Goal: Task Accomplishment & Management: Complete application form

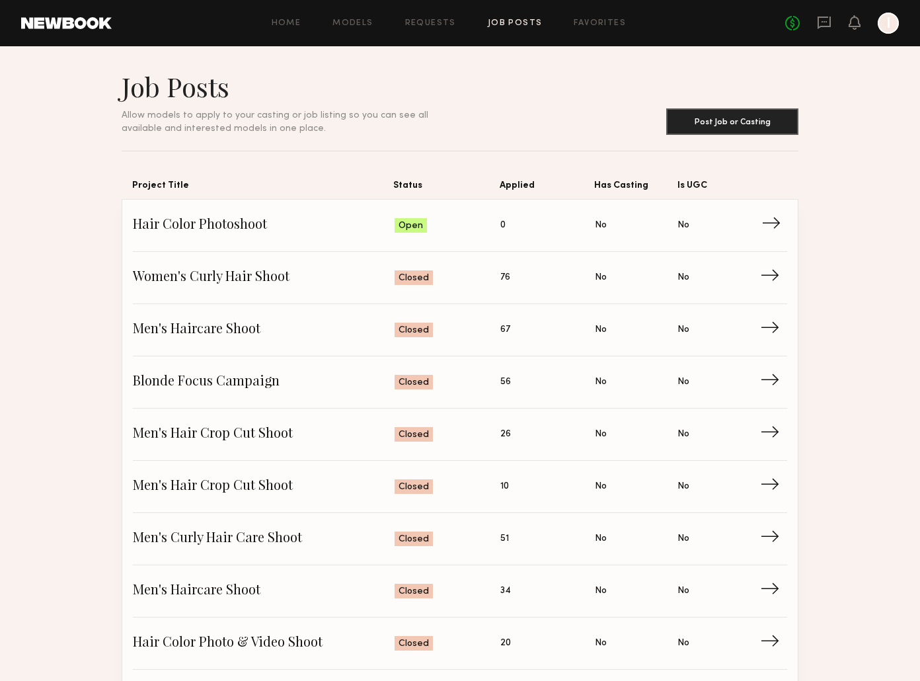
click at [518, 231] on span "Applied: 0" at bounding box center [547, 225] width 95 height 20
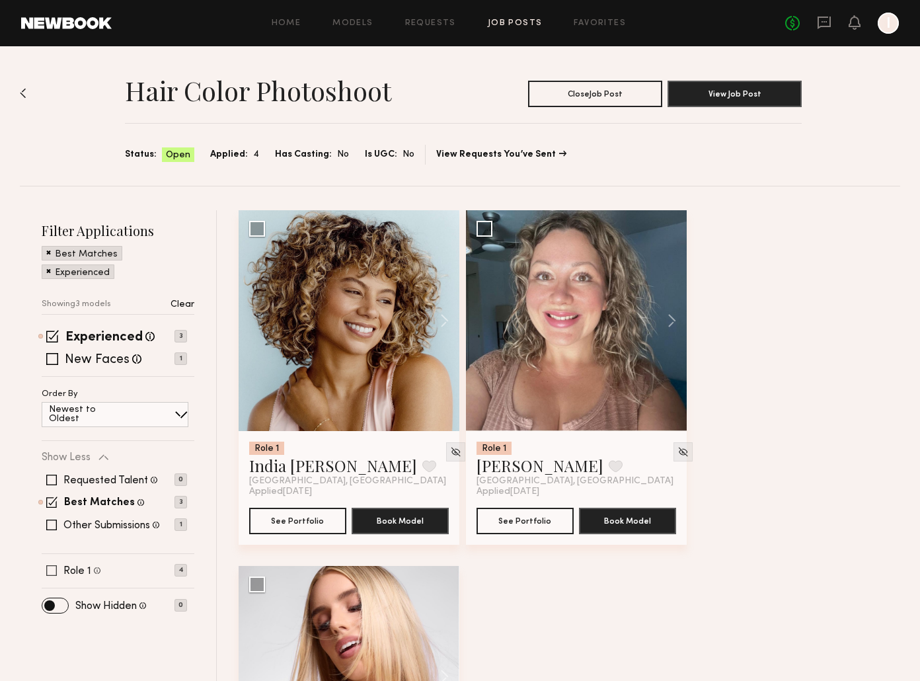
click at [48, 572] on span at bounding box center [51, 570] width 11 height 11
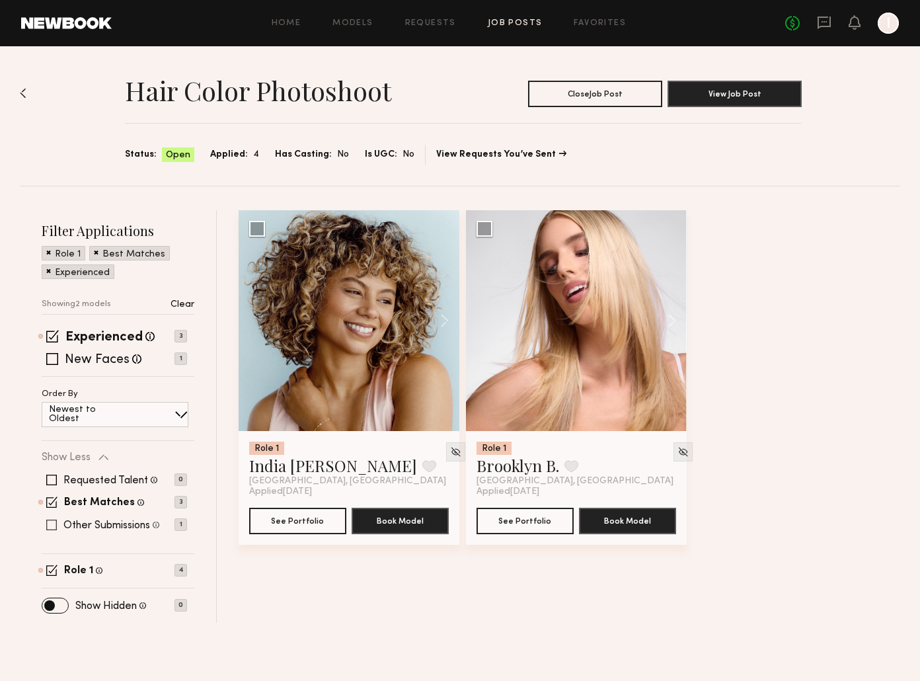
click at [52, 524] on span at bounding box center [51, 525] width 11 height 11
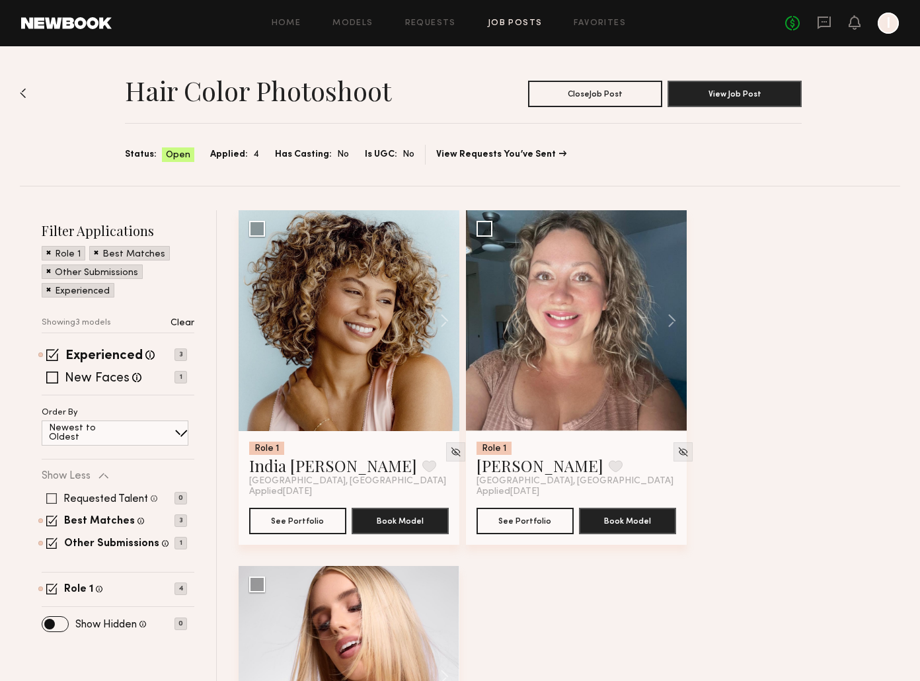
click at [52, 494] on span at bounding box center [51, 498] width 11 height 11
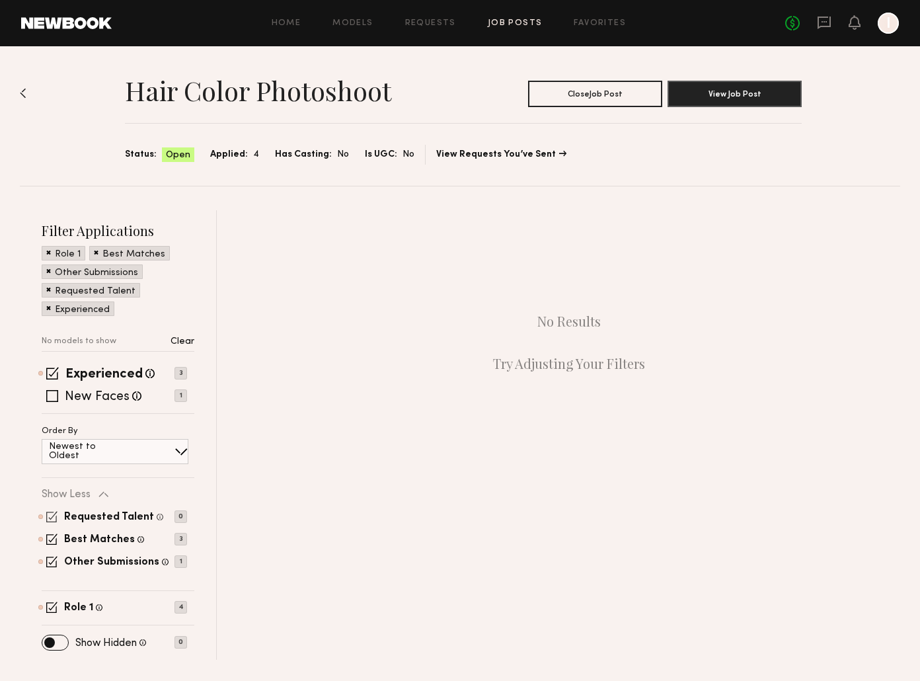
click at [52, 519] on span at bounding box center [51, 516] width 11 height 11
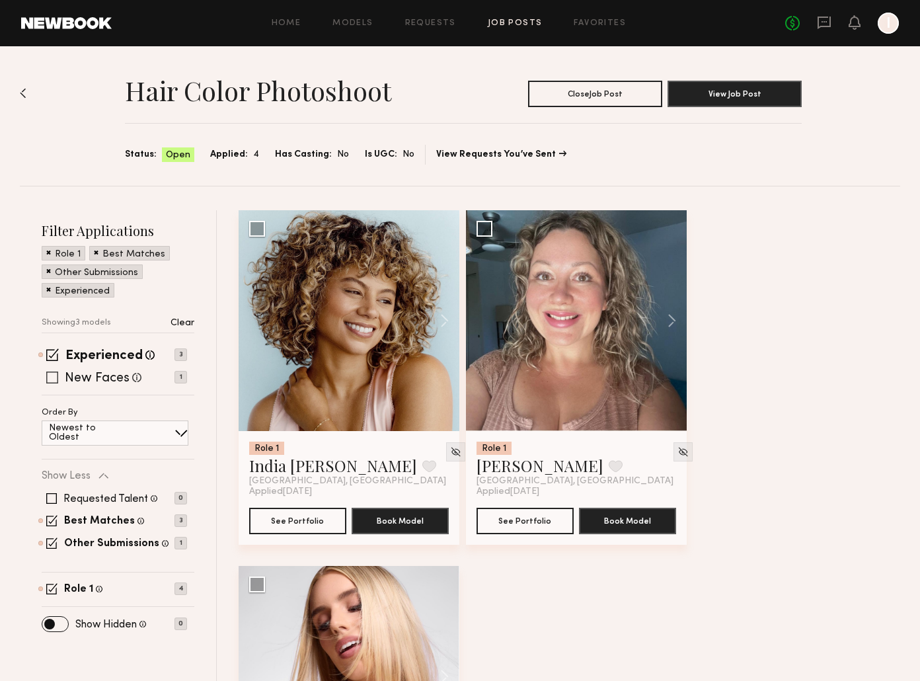
click at [56, 376] on span at bounding box center [52, 377] width 12 height 12
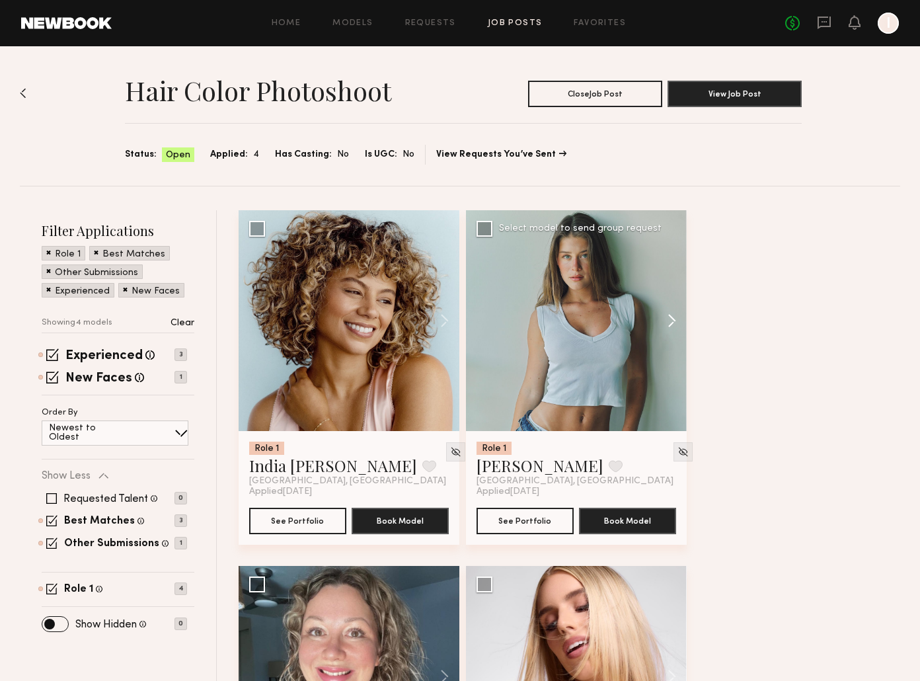
click at [667, 324] on button at bounding box center [665, 320] width 42 height 221
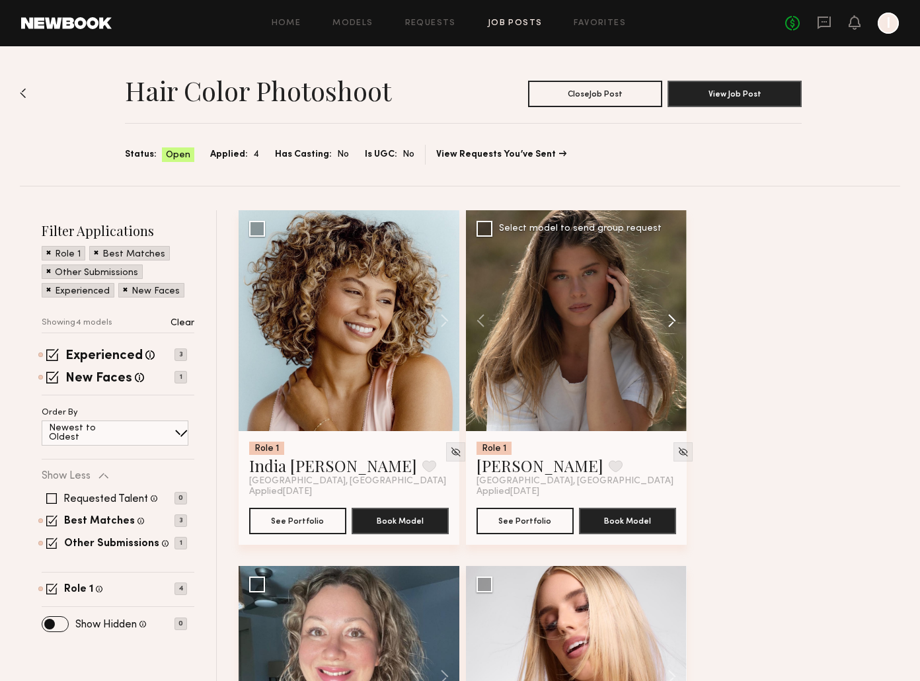
click at [667, 324] on button at bounding box center [665, 320] width 42 height 221
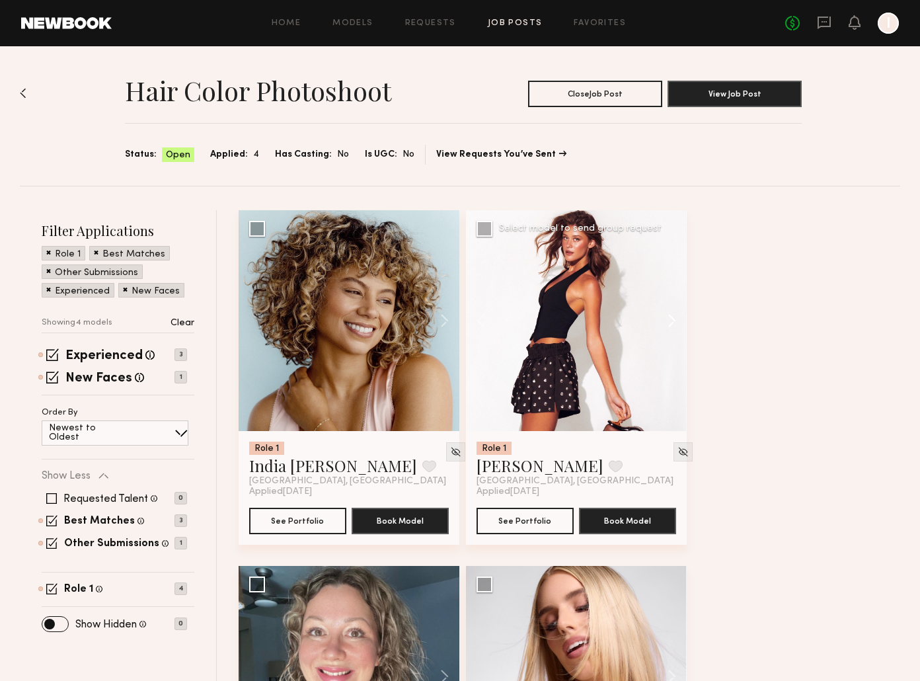
click at [667, 324] on button at bounding box center [665, 320] width 42 height 221
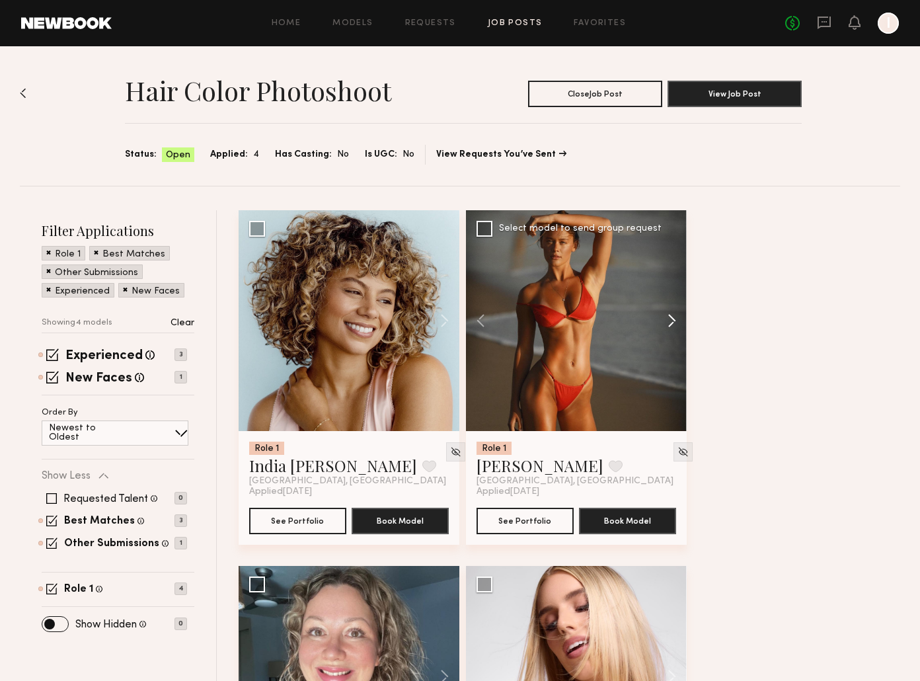
click at [667, 324] on button at bounding box center [665, 320] width 42 height 221
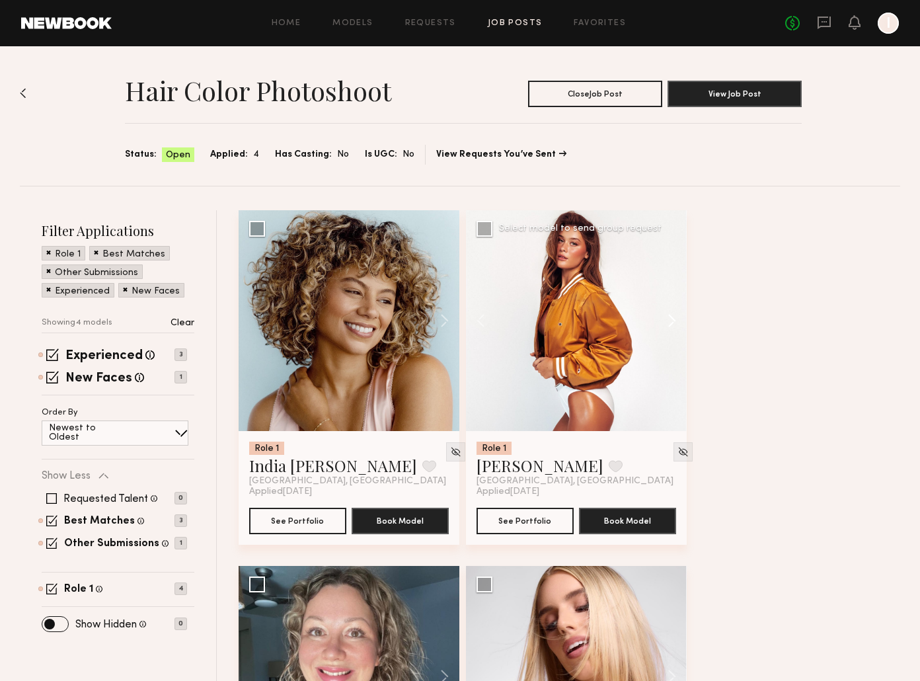
click at [667, 324] on button at bounding box center [665, 320] width 42 height 221
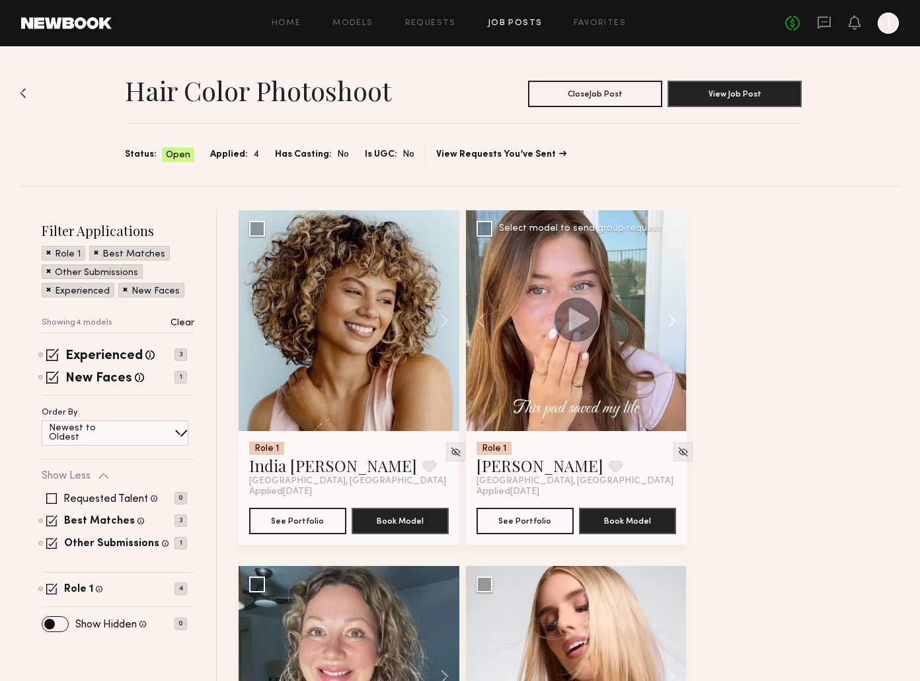
click at [667, 324] on button at bounding box center [665, 320] width 42 height 221
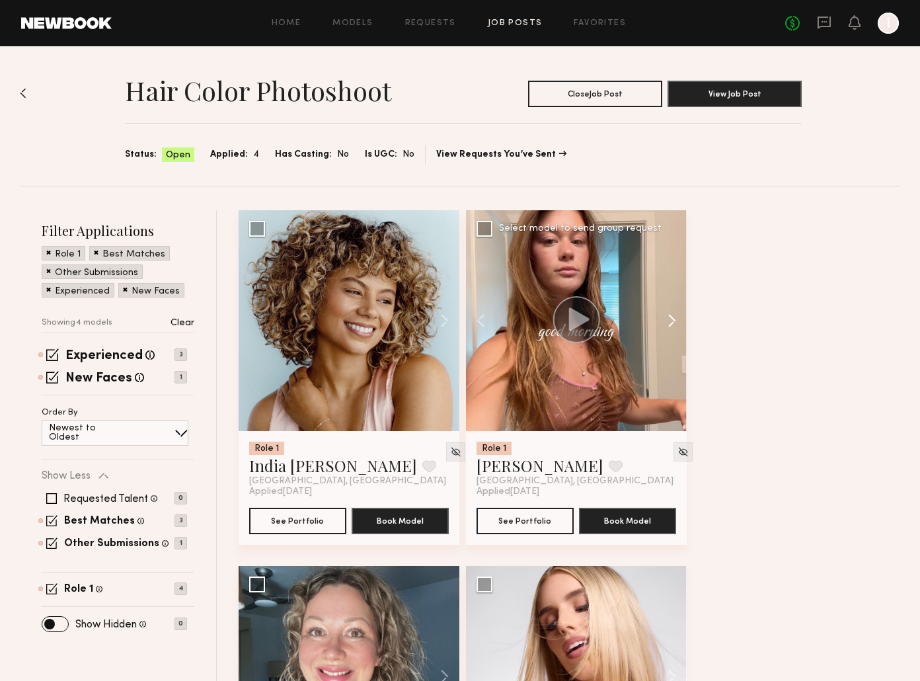
click at [667, 324] on button at bounding box center [665, 320] width 42 height 221
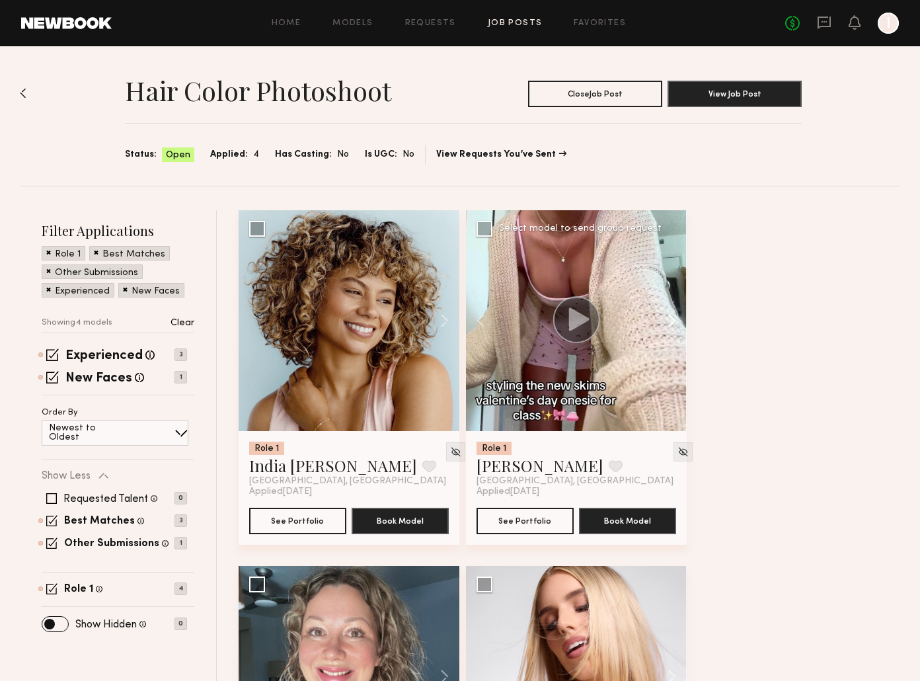
click at [667, 324] on button at bounding box center [665, 320] width 42 height 221
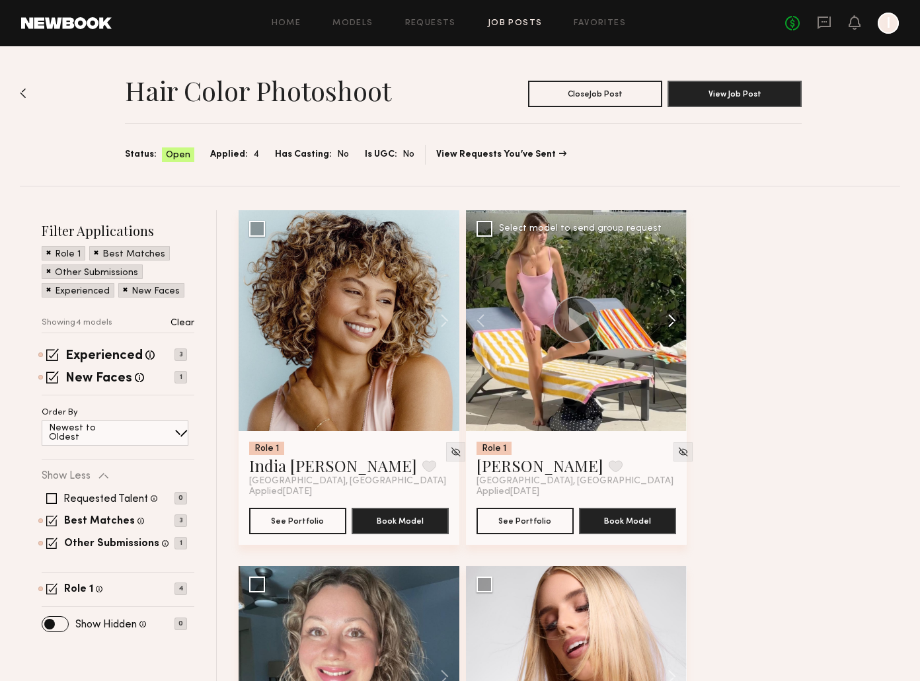
click at [667, 324] on button at bounding box center [665, 320] width 42 height 221
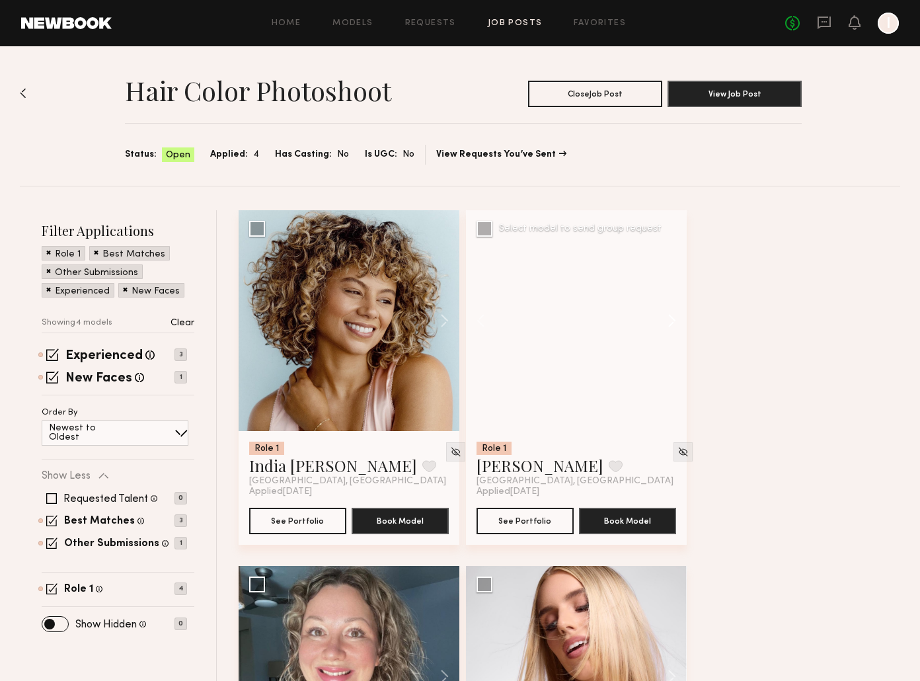
click at [667, 324] on button at bounding box center [665, 320] width 42 height 221
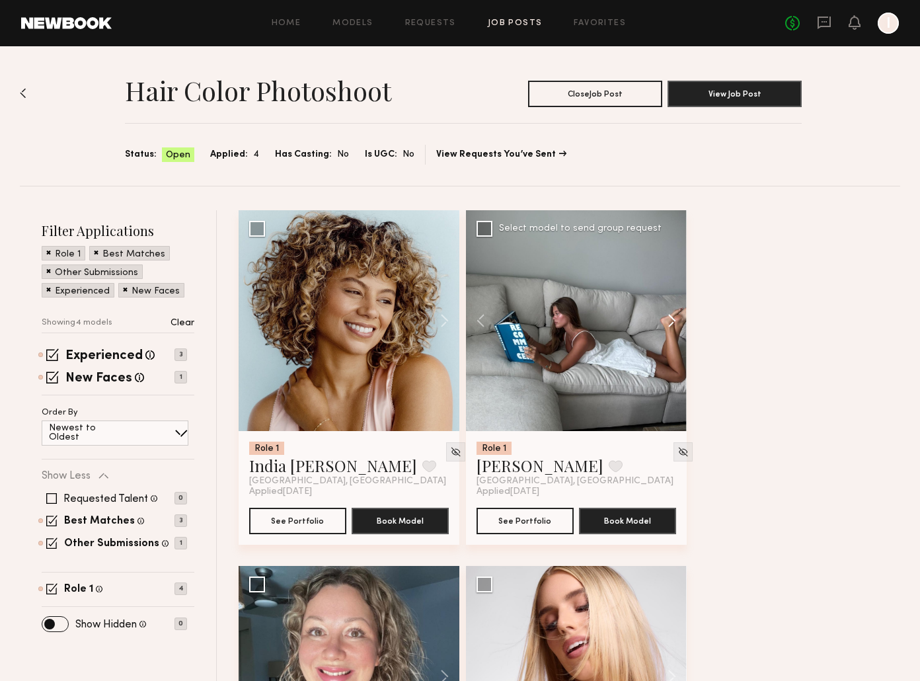
click at [667, 324] on button at bounding box center [665, 320] width 42 height 221
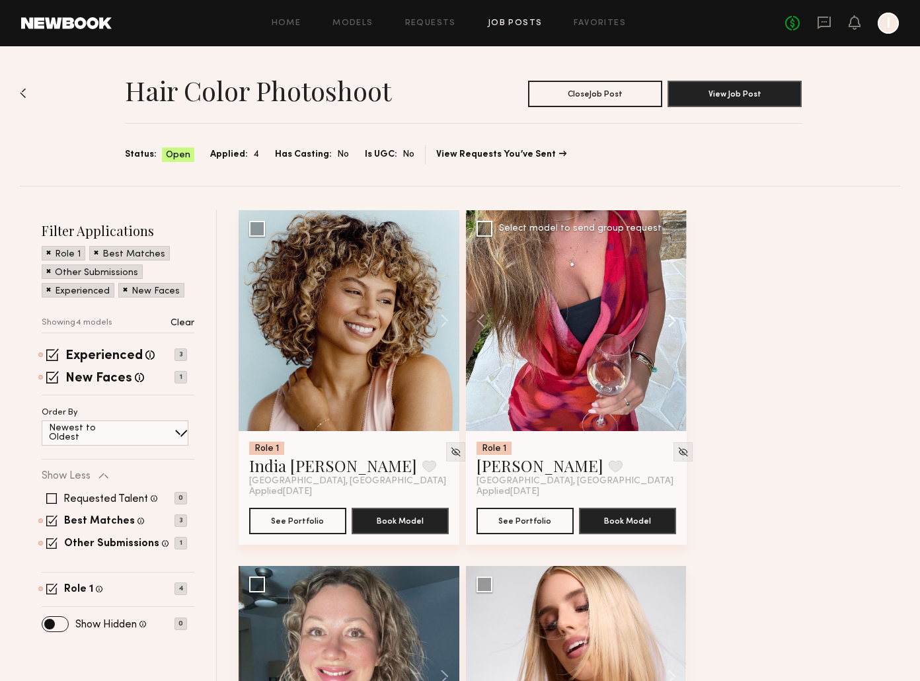
click at [667, 324] on button at bounding box center [665, 320] width 42 height 221
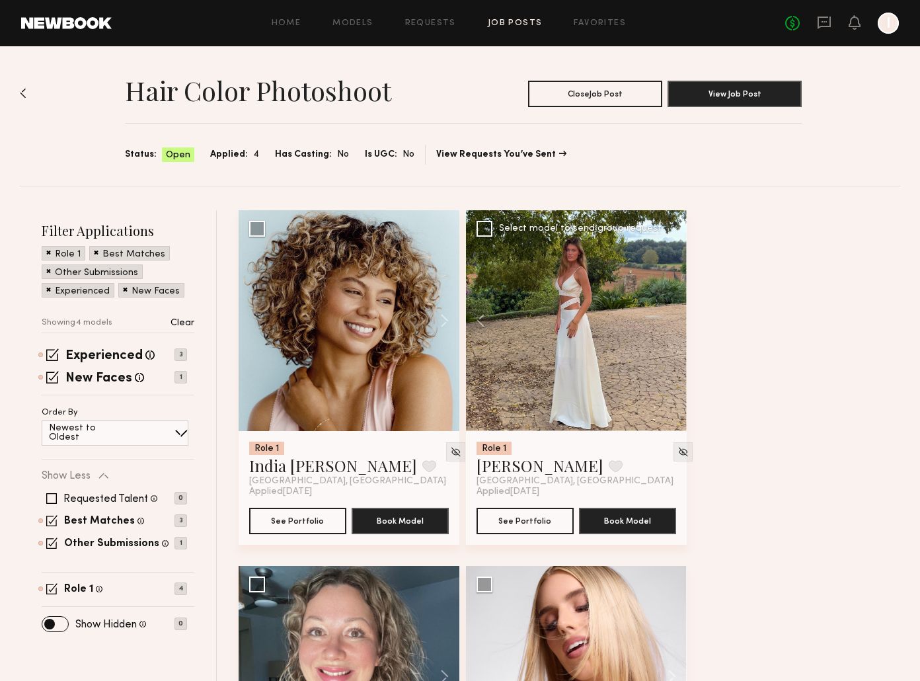
click at [667, 324] on div at bounding box center [576, 320] width 221 height 221
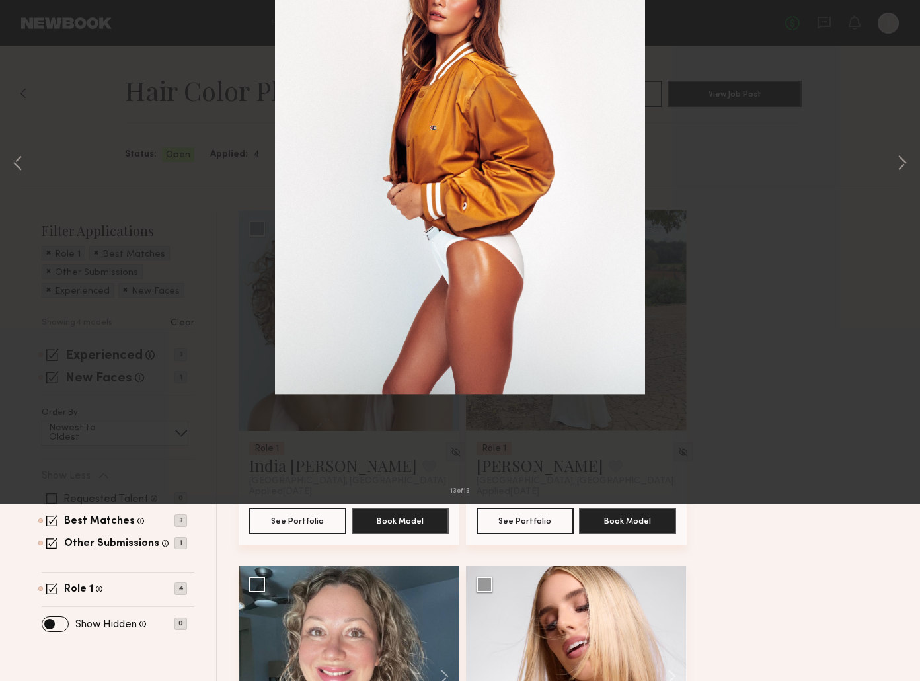
click at [23, 33] on button at bounding box center [30, 32] width 21 height 24
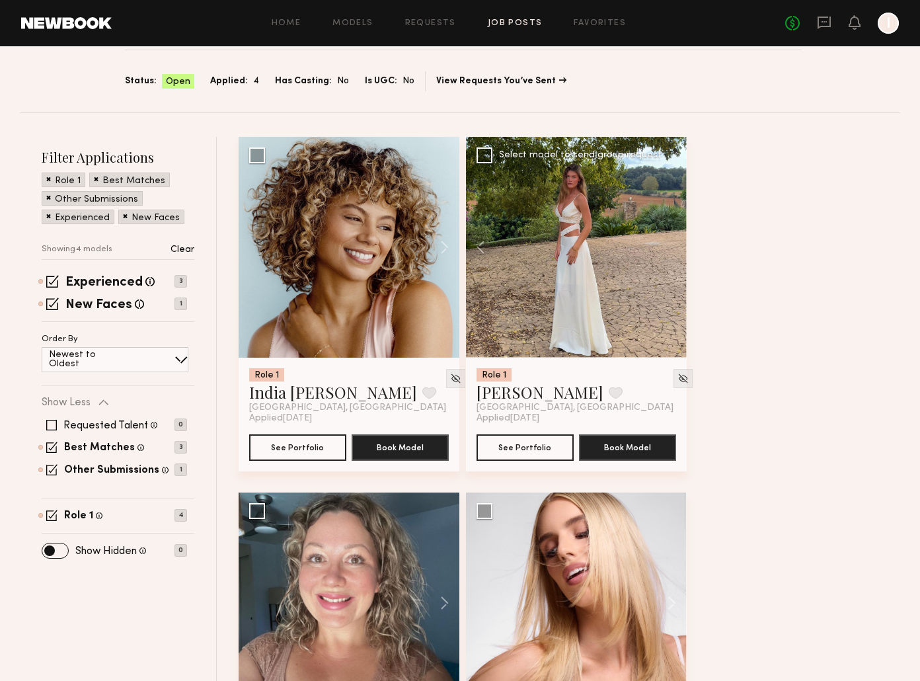
scroll to position [76, 0]
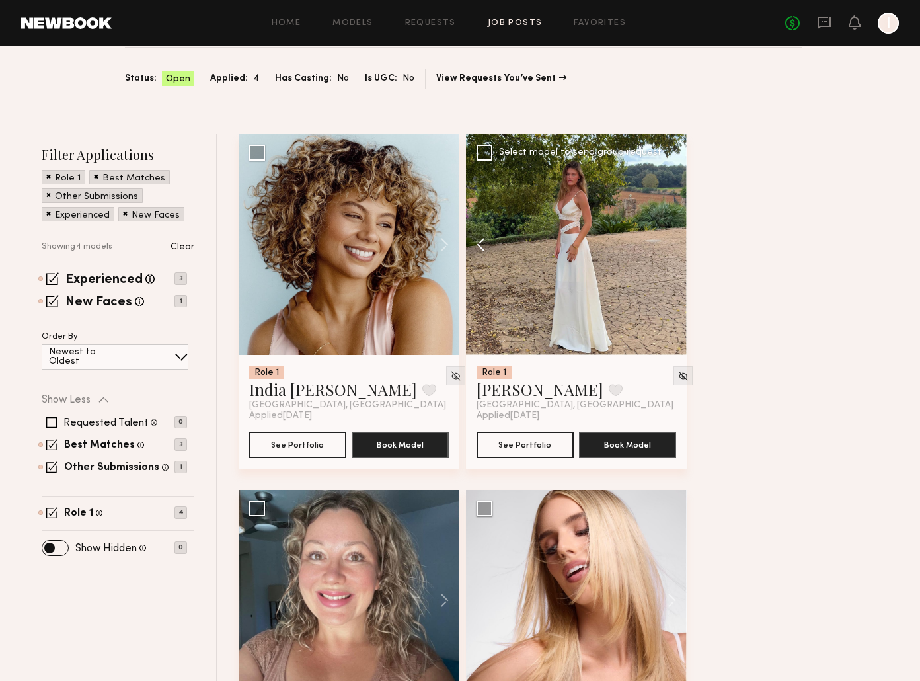
click at [482, 245] on button at bounding box center [487, 244] width 42 height 221
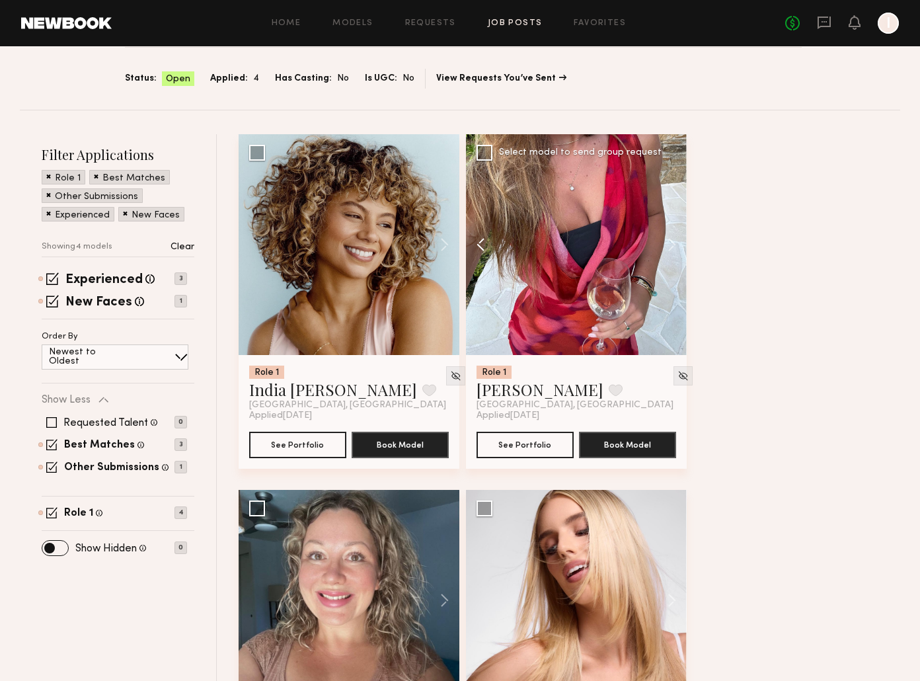
click at [482, 245] on button at bounding box center [487, 244] width 42 height 221
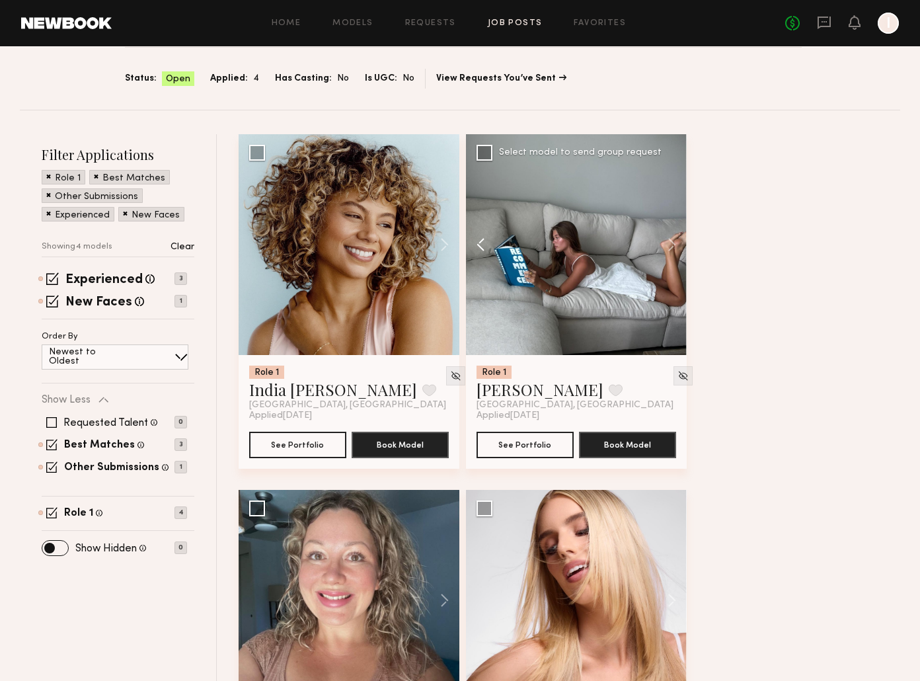
click at [482, 245] on button at bounding box center [487, 244] width 42 height 221
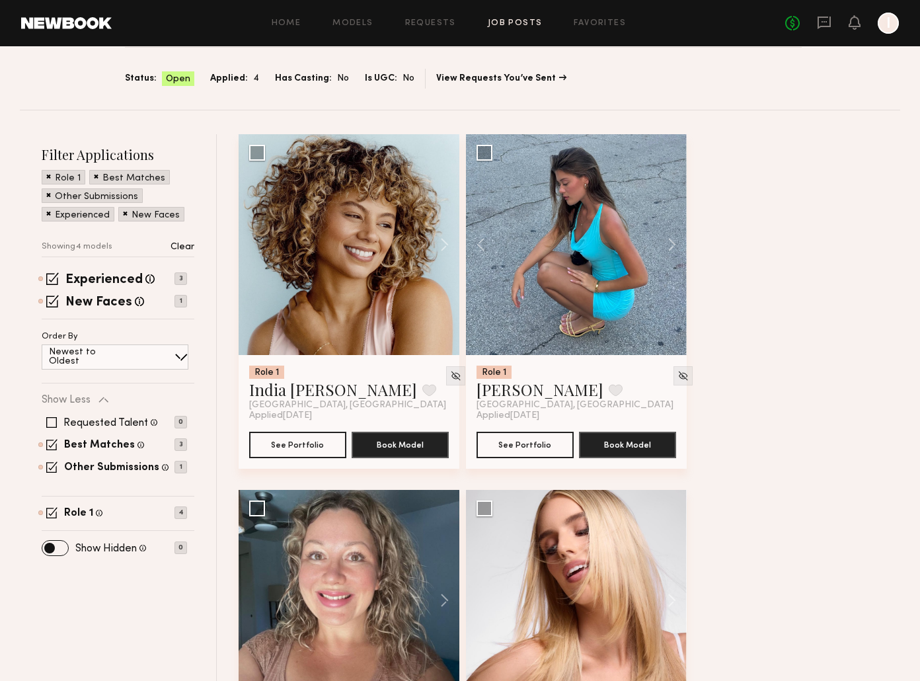
scroll to position [241, 0]
